Goal: Register for event/course

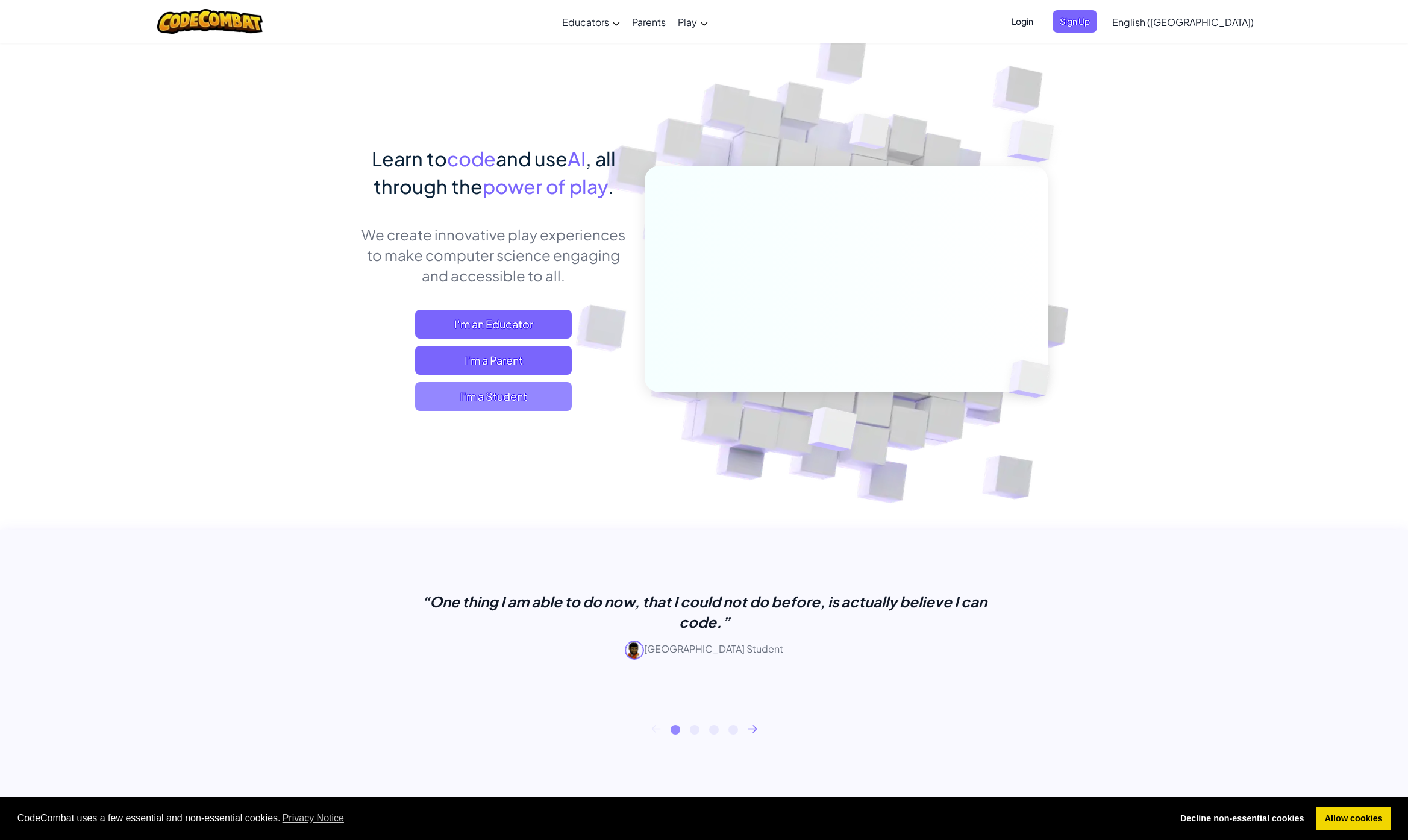
click at [526, 408] on span "I'm a Student" at bounding box center [493, 397] width 157 height 29
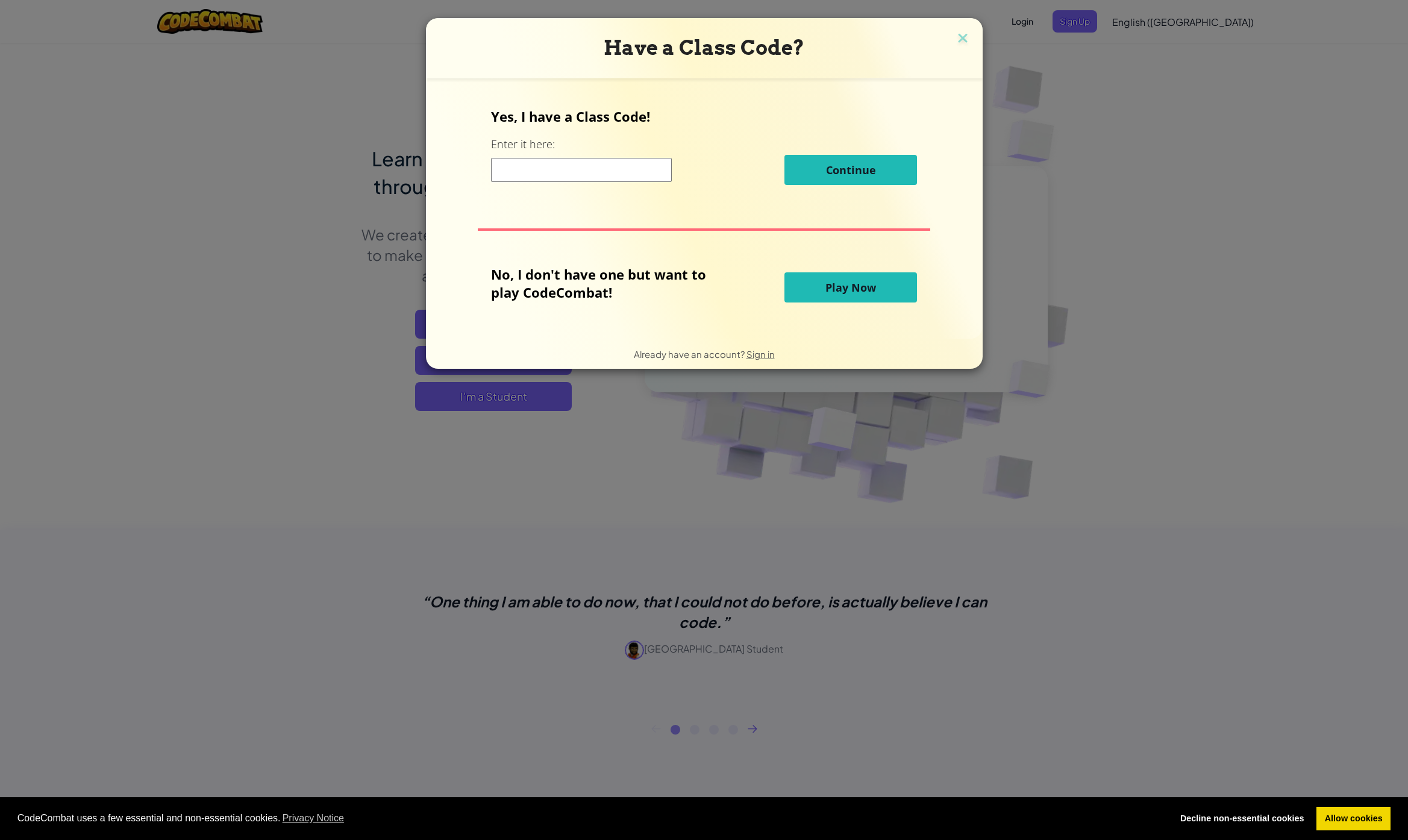
click at [806, 288] on button "Play Now" at bounding box center [851, 288] width 132 height 30
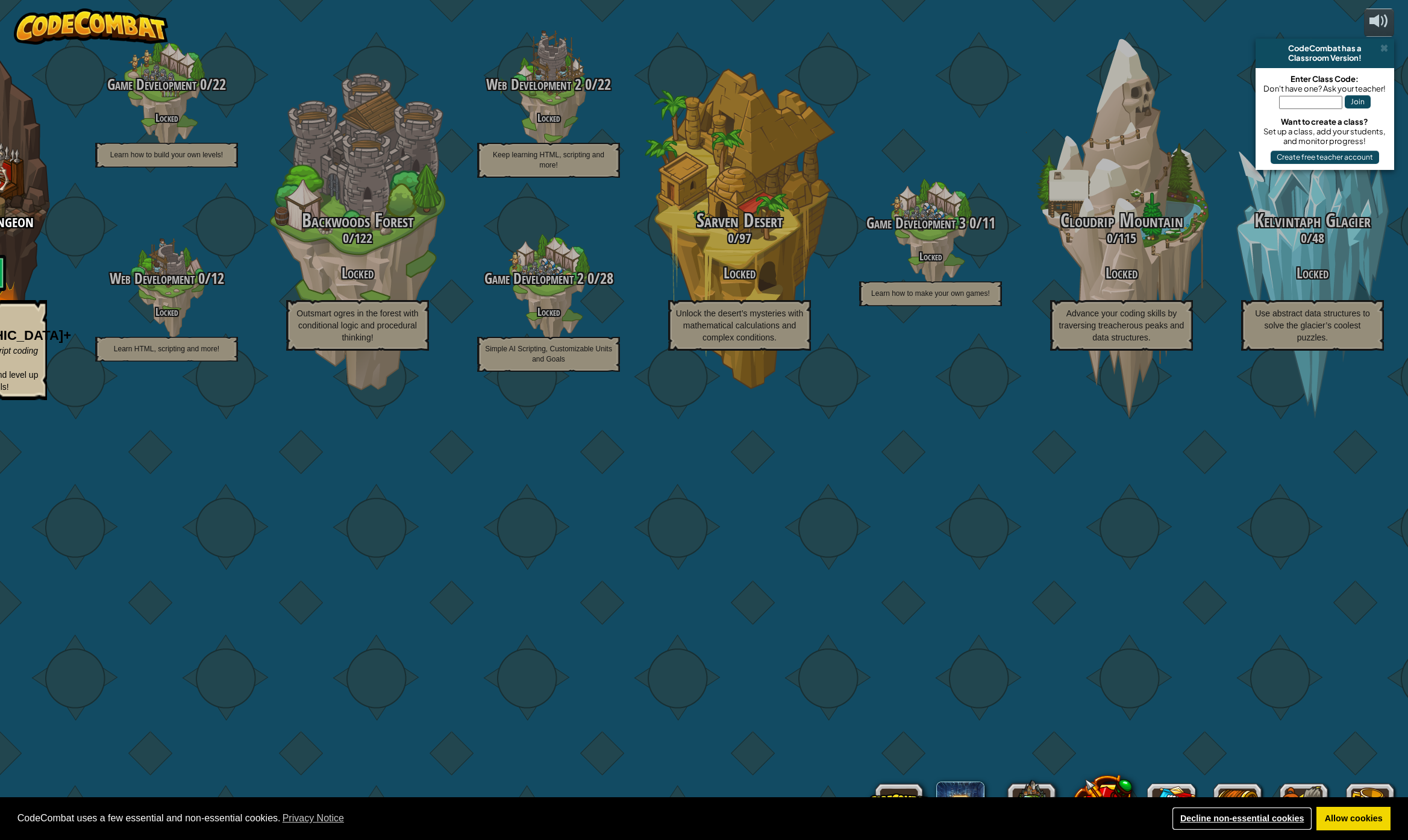
click at [1293, 819] on link "Decline non-essential cookies" at bounding box center [1242, 819] width 141 height 24
